Goal: Navigation & Orientation: Find specific page/section

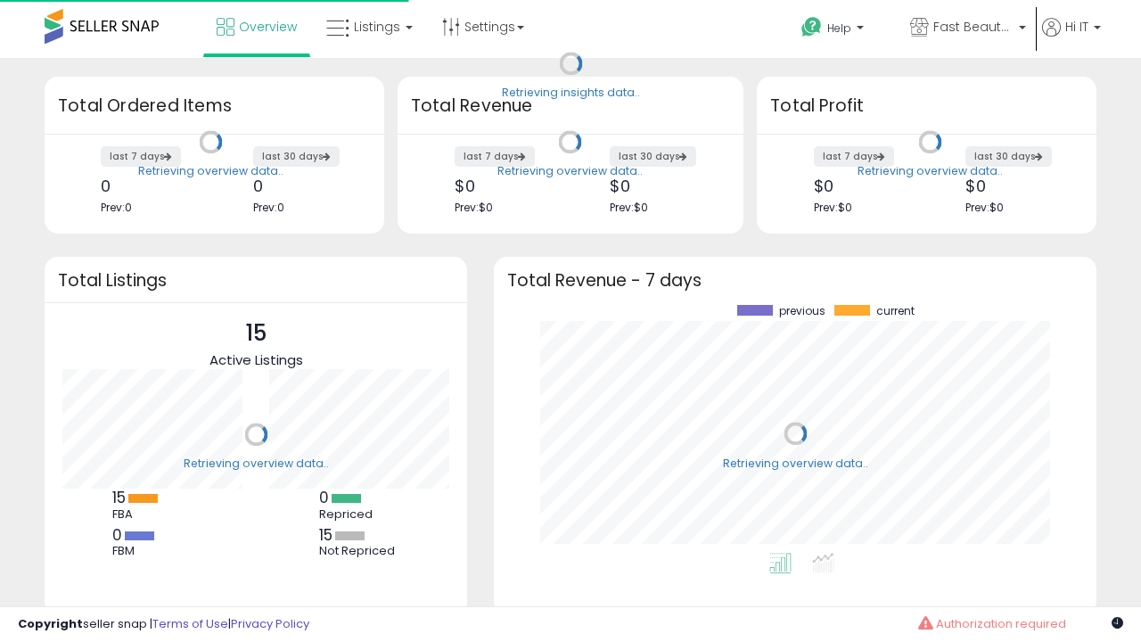
scroll to position [248, 567]
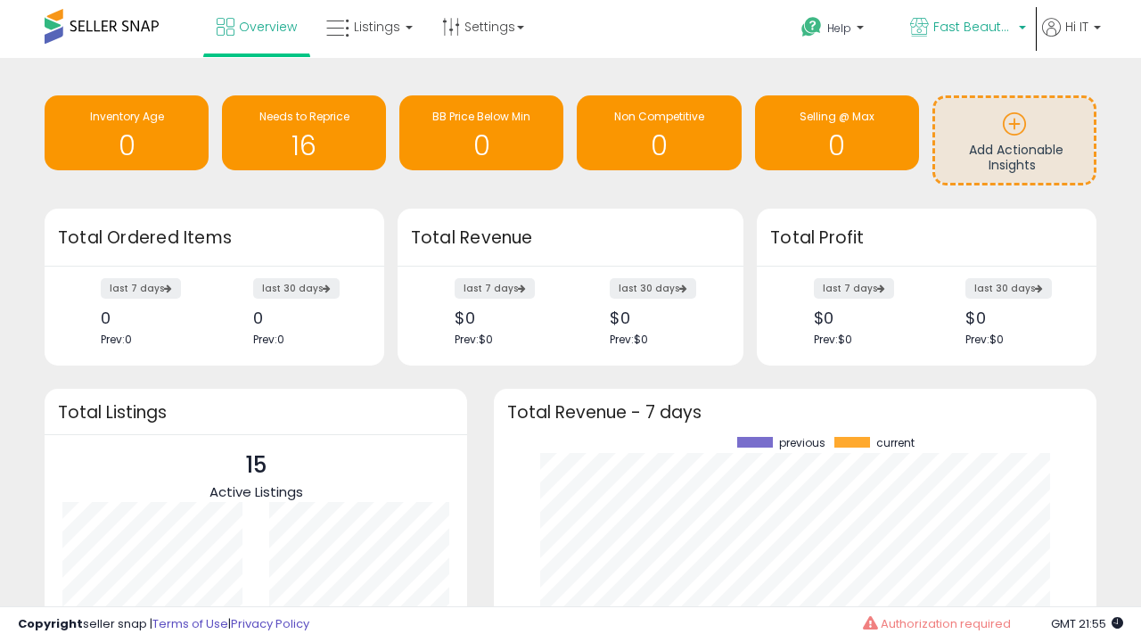
click at [966, 29] on span "Fast Beauty ([GEOGRAPHIC_DATA])" at bounding box center [973, 27] width 80 height 18
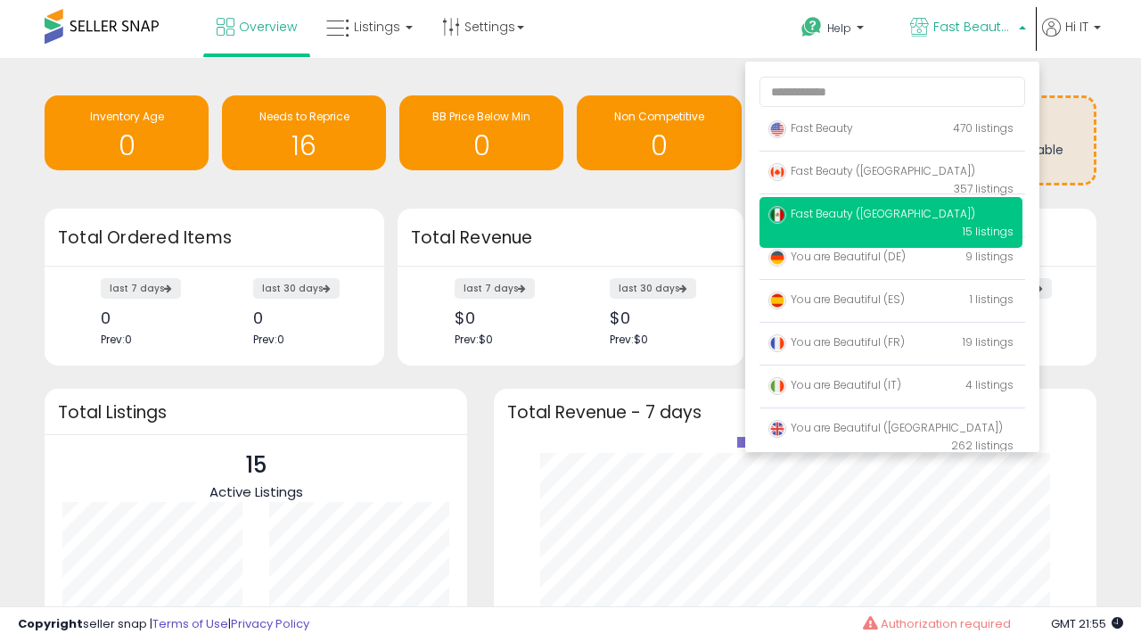
click at [891, 431] on span "You are Beautiful ([GEOGRAPHIC_DATA])" at bounding box center [886, 427] width 234 height 15
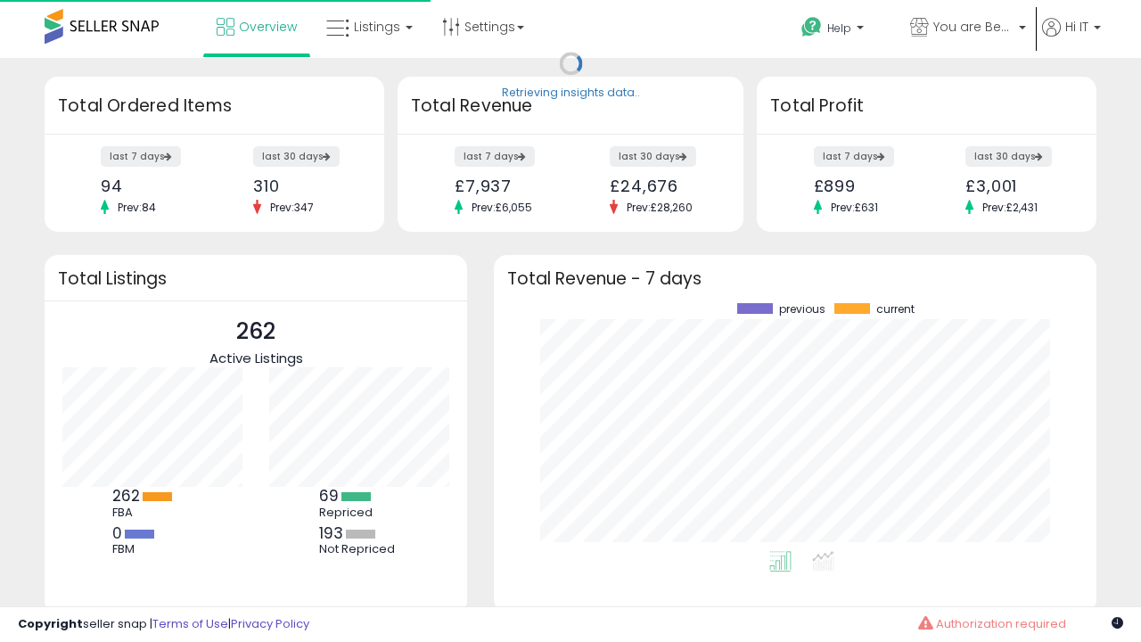
scroll to position [248, 567]
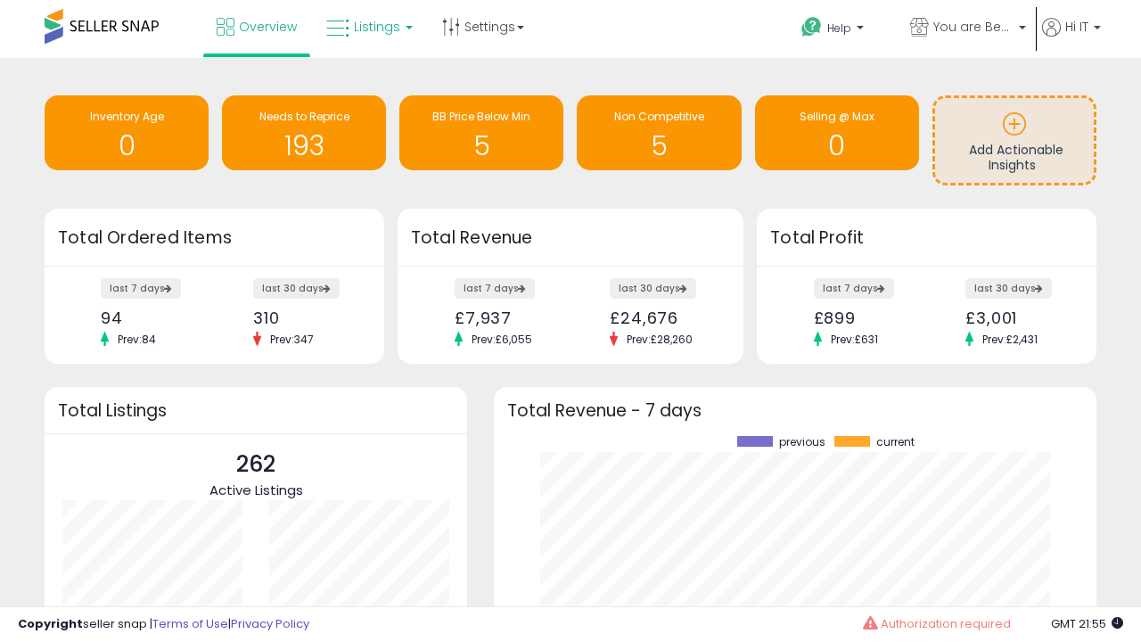
click at [367, 27] on span "Listings" at bounding box center [377, 27] width 46 height 18
